Goal: Navigation & Orientation: Find specific page/section

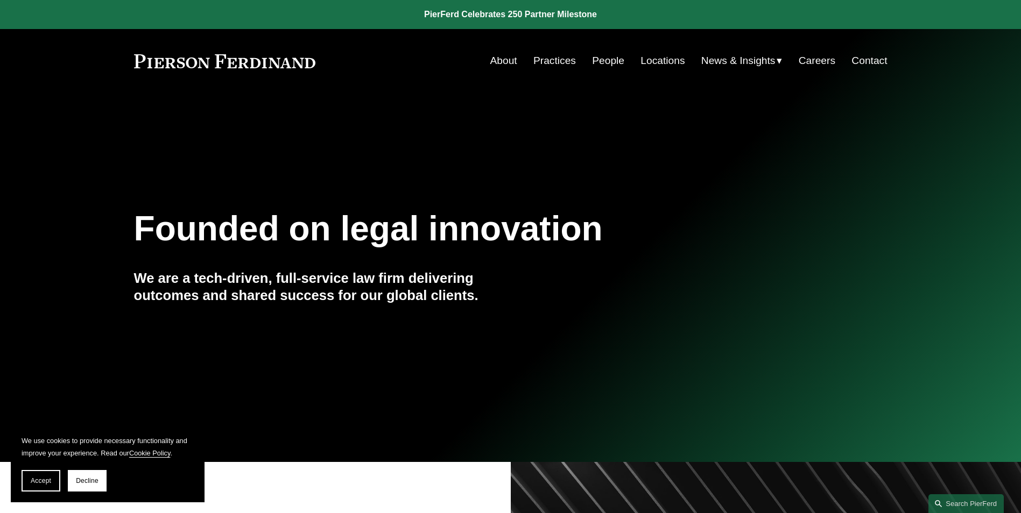
scroll to position [215, 0]
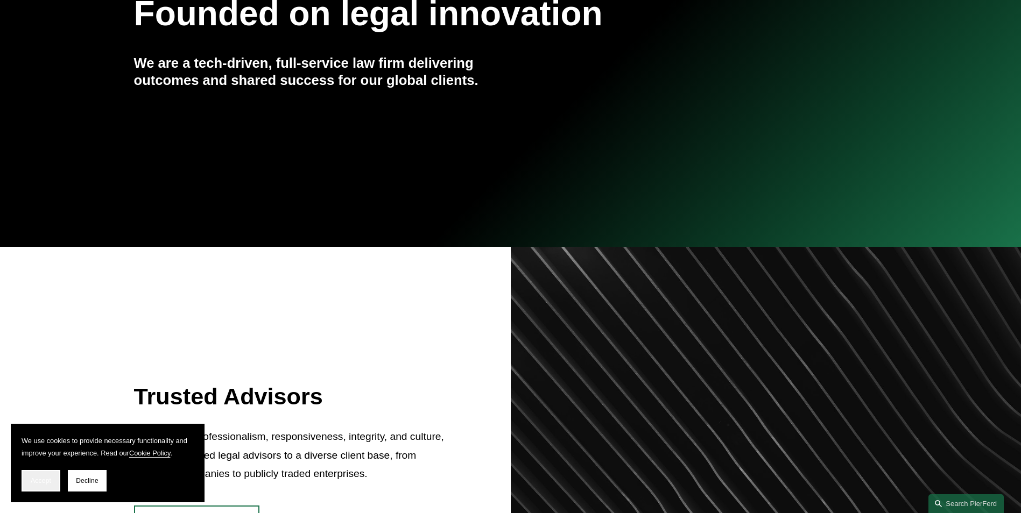
click at [43, 481] on span "Accept" at bounding box center [41, 481] width 20 height 8
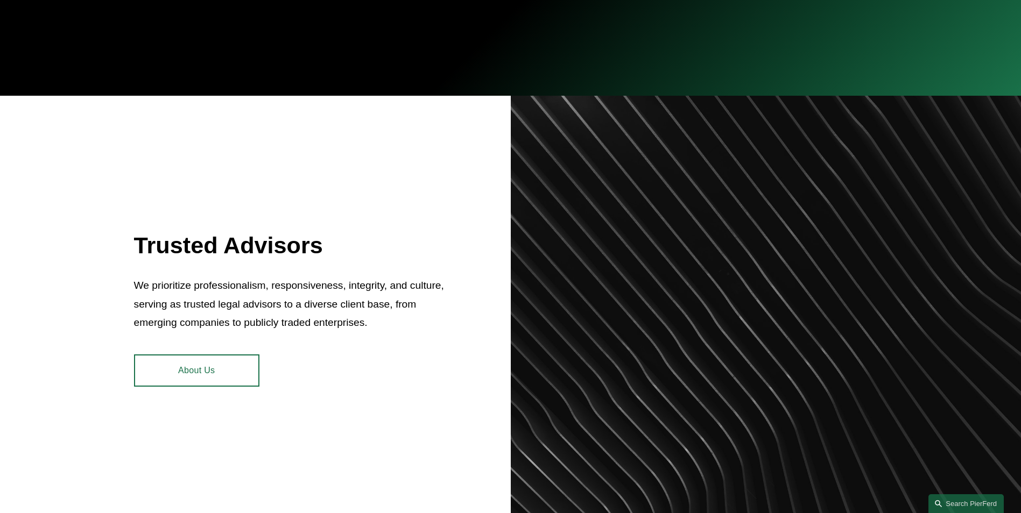
scroll to position [377, 0]
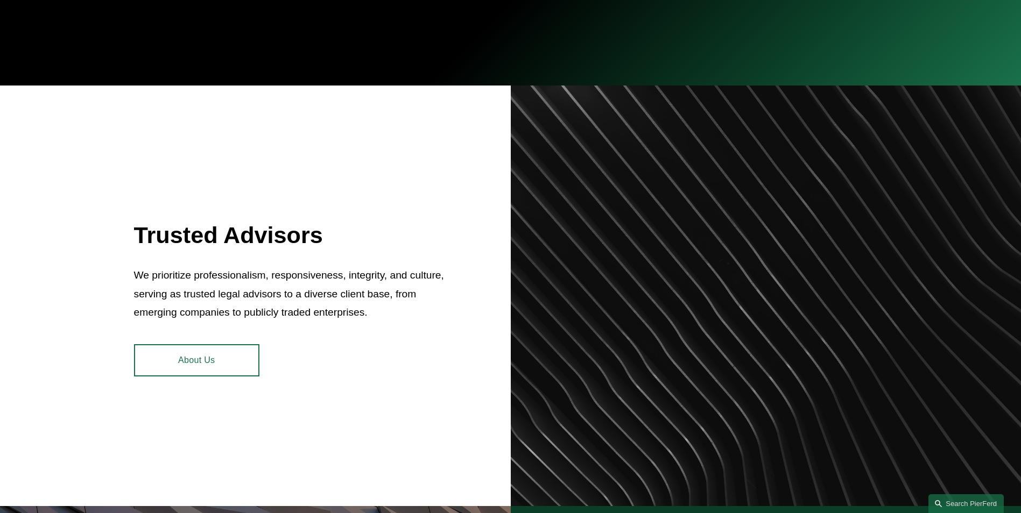
click at [195, 359] on link "About Us" at bounding box center [196, 360] width 125 height 32
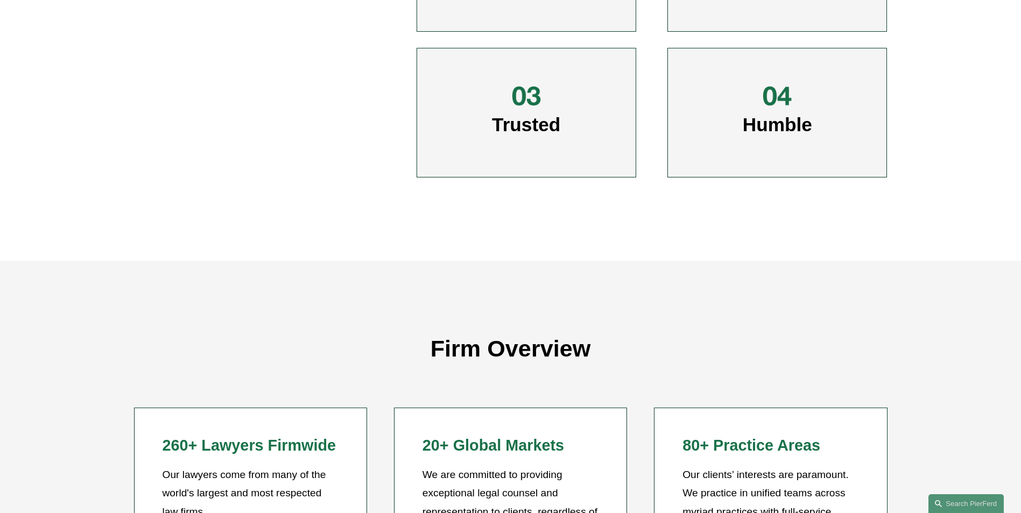
scroll to position [484, 0]
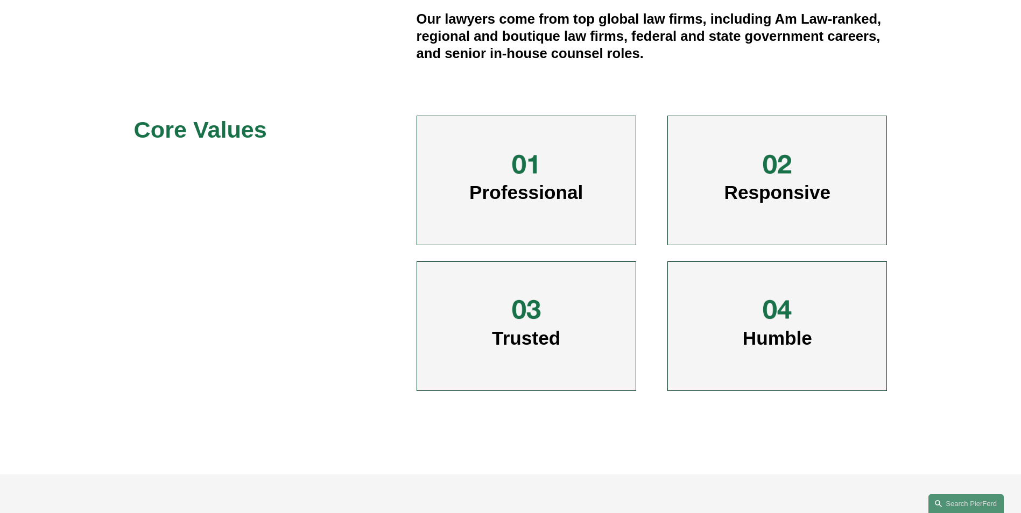
click at [573, 199] on span "Professional" at bounding box center [526, 192] width 114 height 21
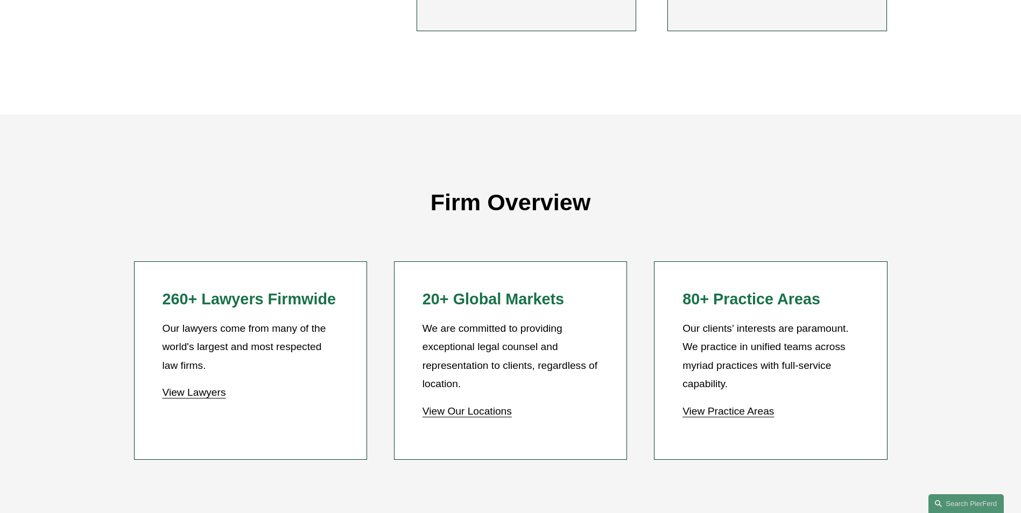
scroll to position [861, 0]
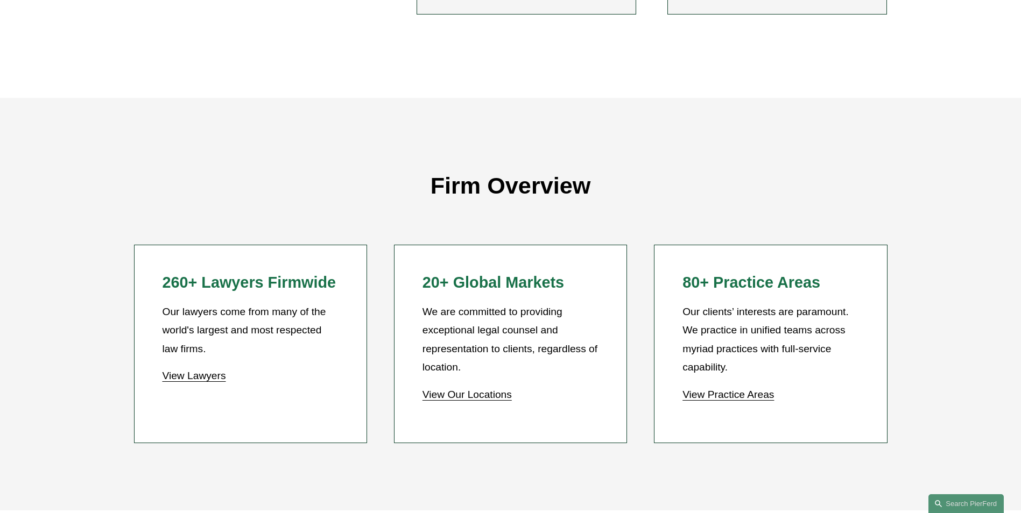
click at [206, 379] on link "View Lawyers" at bounding box center [193, 375] width 63 height 11
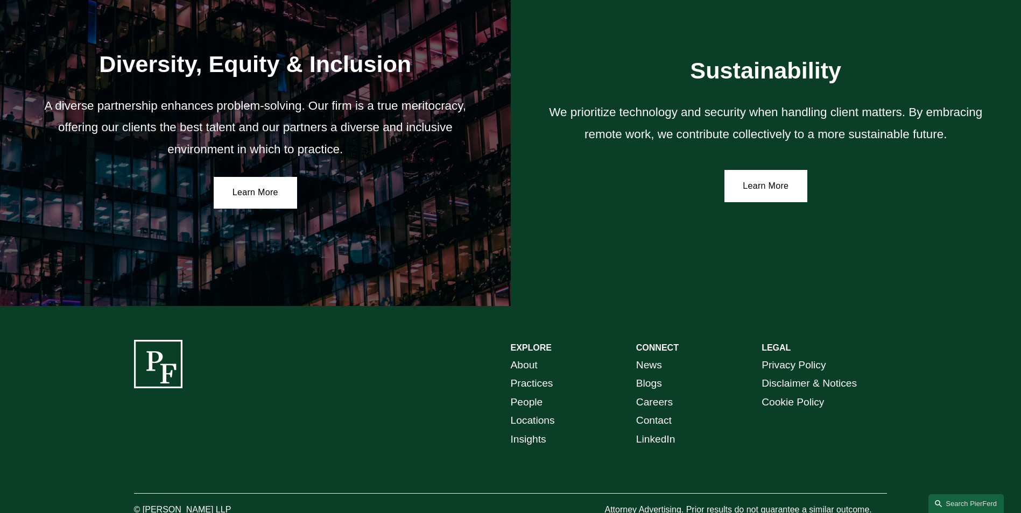
scroll to position [1961, 0]
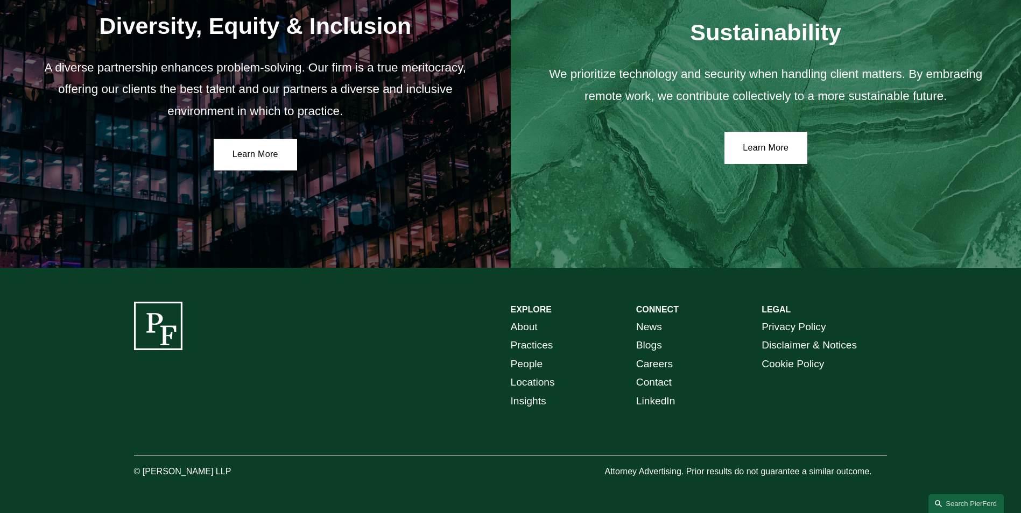
click at [655, 325] on link "News" at bounding box center [649, 327] width 26 height 19
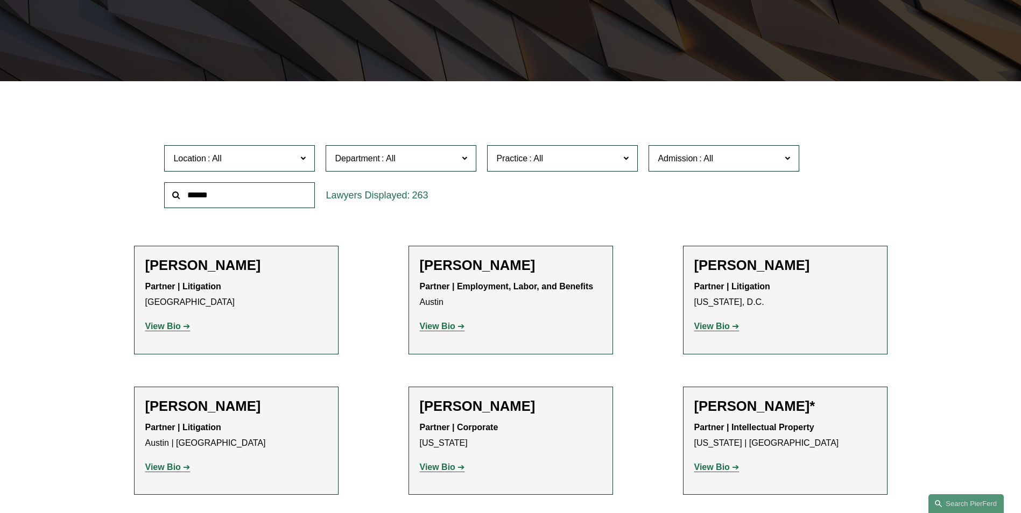
scroll to position [269, 0]
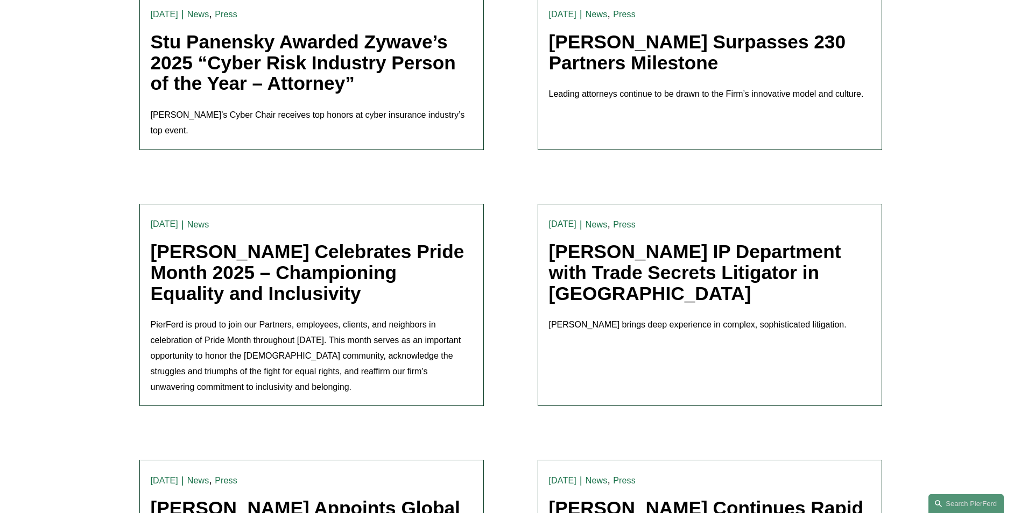
scroll to position [1506, 0]
